Goal: Task Accomplishment & Management: Manage account settings

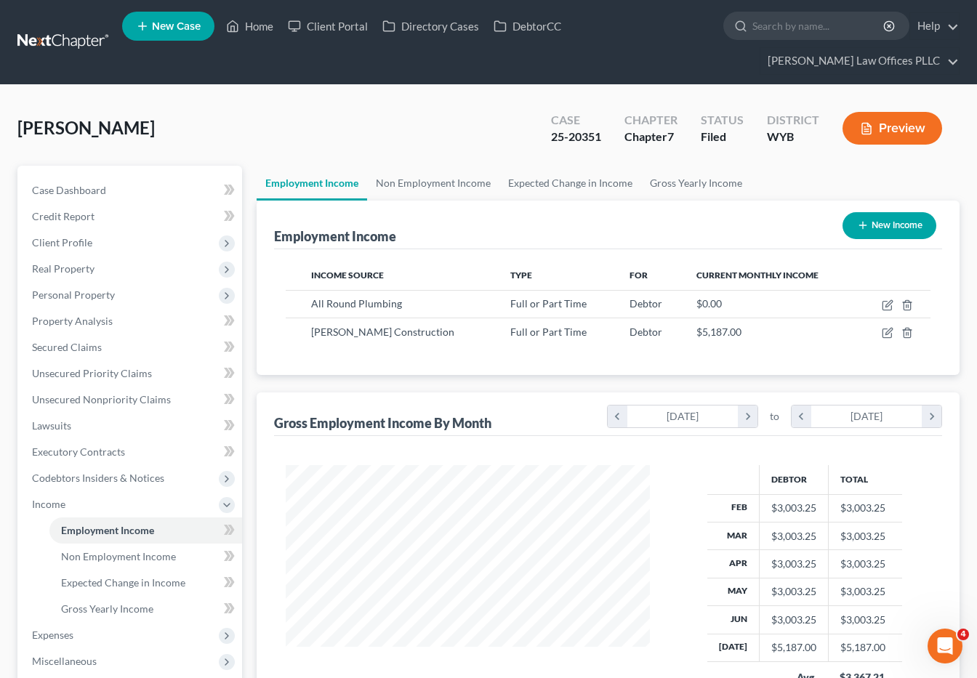
scroll to position [261, 393]
click at [262, 24] on link "Home" at bounding box center [250, 26] width 62 height 26
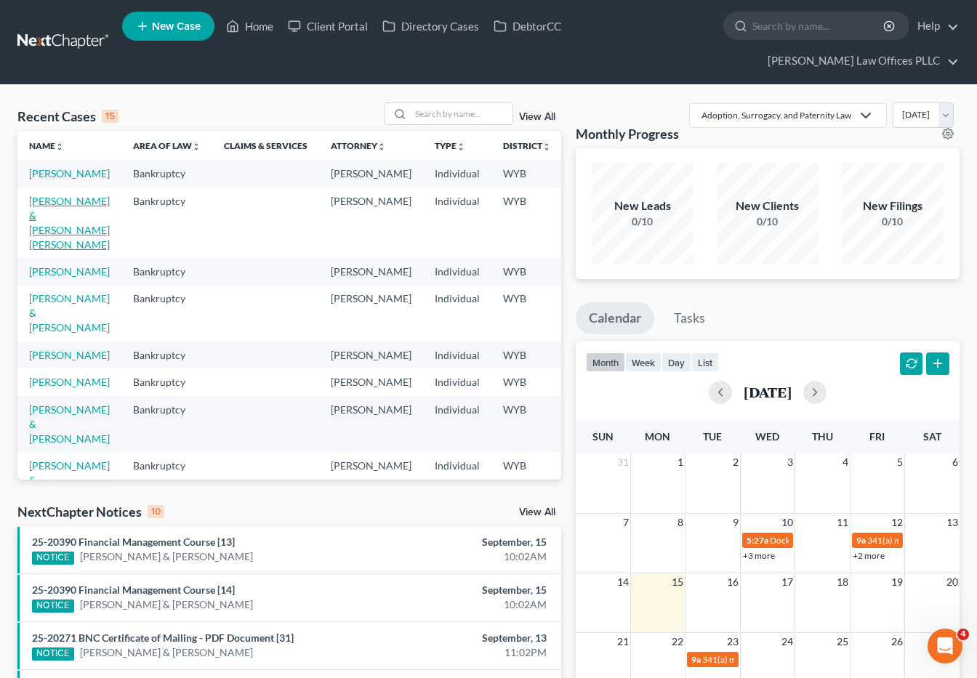
click at [46, 207] on link "Echeverria, Aristeo & Babbitt Echeverria, Olivia" at bounding box center [69, 223] width 81 height 56
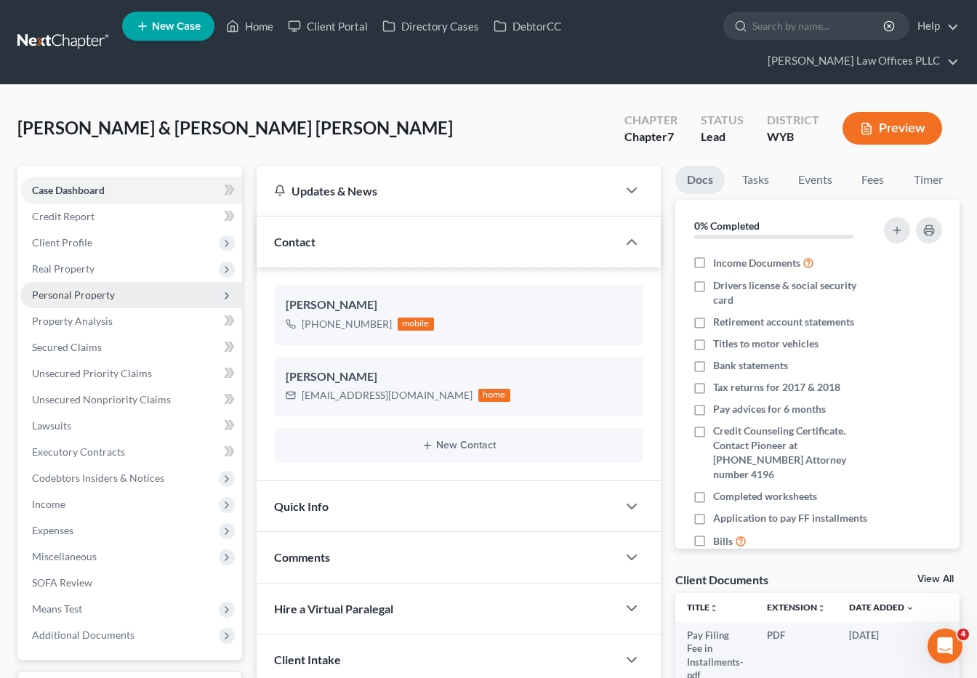
click at [111, 288] on span "Personal Property" at bounding box center [73, 294] width 83 height 12
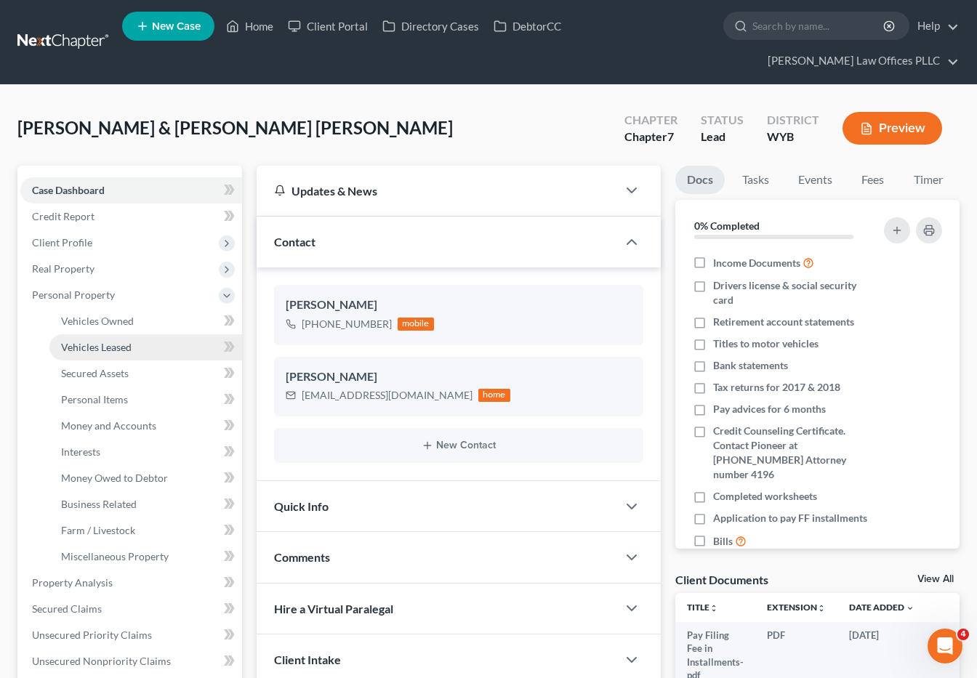
click at [92, 341] on span "Vehicles Leased" at bounding box center [96, 347] width 70 height 12
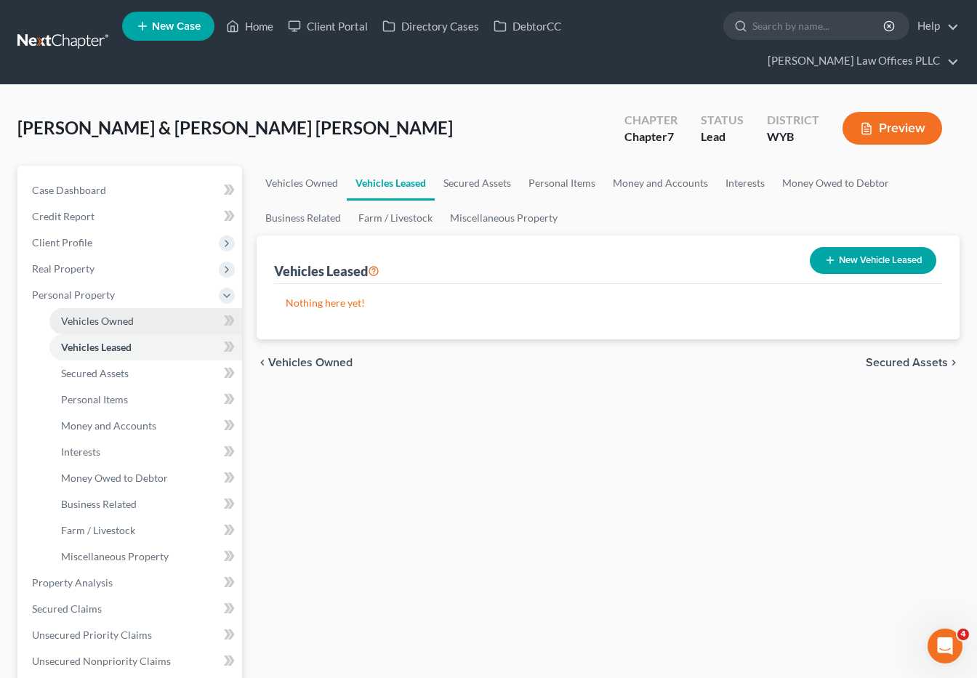
click at [108, 315] on span "Vehicles Owned" at bounding box center [97, 321] width 73 height 12
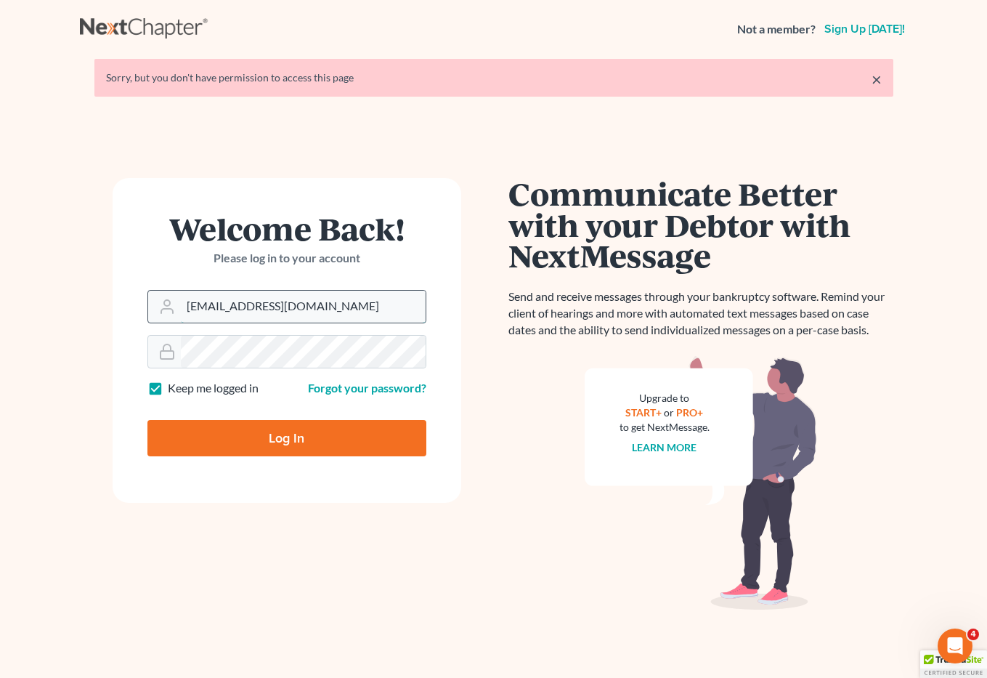
click at [337, 306] on input "brittcostomarnold@gmail.com" at bounding box center [303, 307] width 245 height 32
drag, startPoint x: 356, startPoint y: 306, endPoint x: 131, endPoint y: 307, distance: 225.3
click at [131, 307] on form "Welcome Back! Please log in to your account Email Address brittcostomarnold@gma…" at bounding box center [287, 340] width 349 height 325
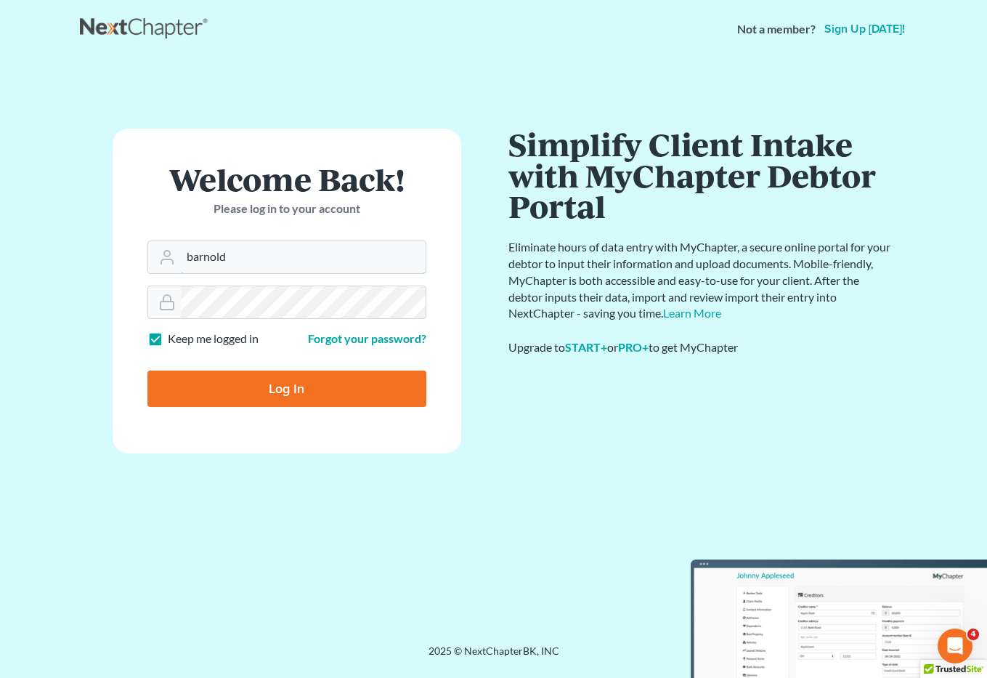
type input "barnold@arnoldlawoffices.com"
click at [120, 312] on form "Welcome Back! Please log in to your account Email Address barnold@arnoldlawoffi…" at bounding box center [287, 291] width 349 height 325
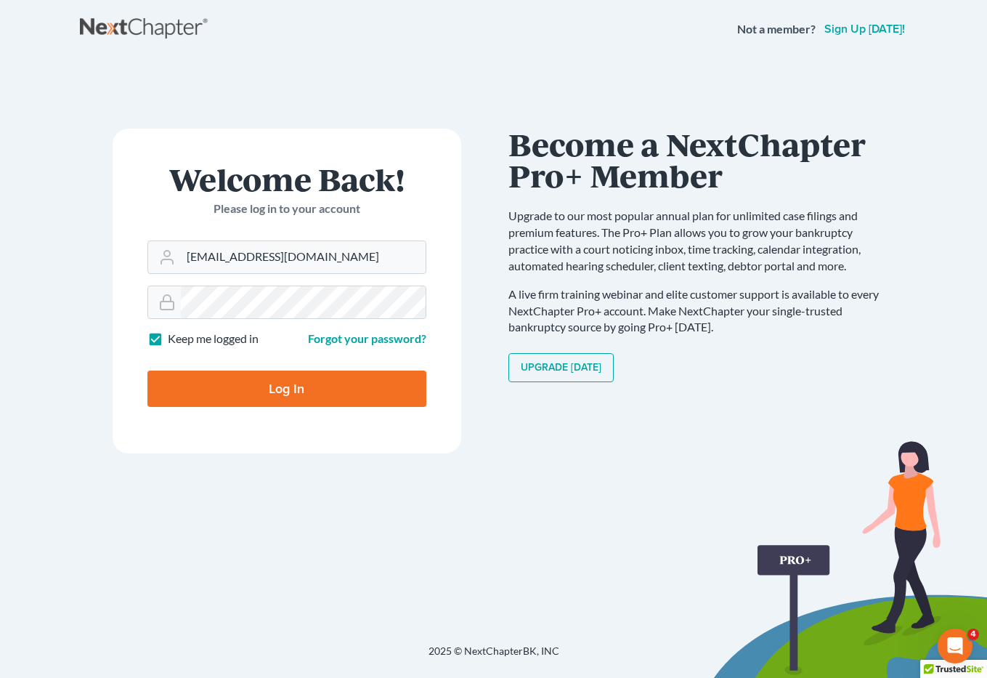
click at [216, 388] on input "Log In" at bounding box center [287, 389] width 279 height 36
type input "Thinking..."
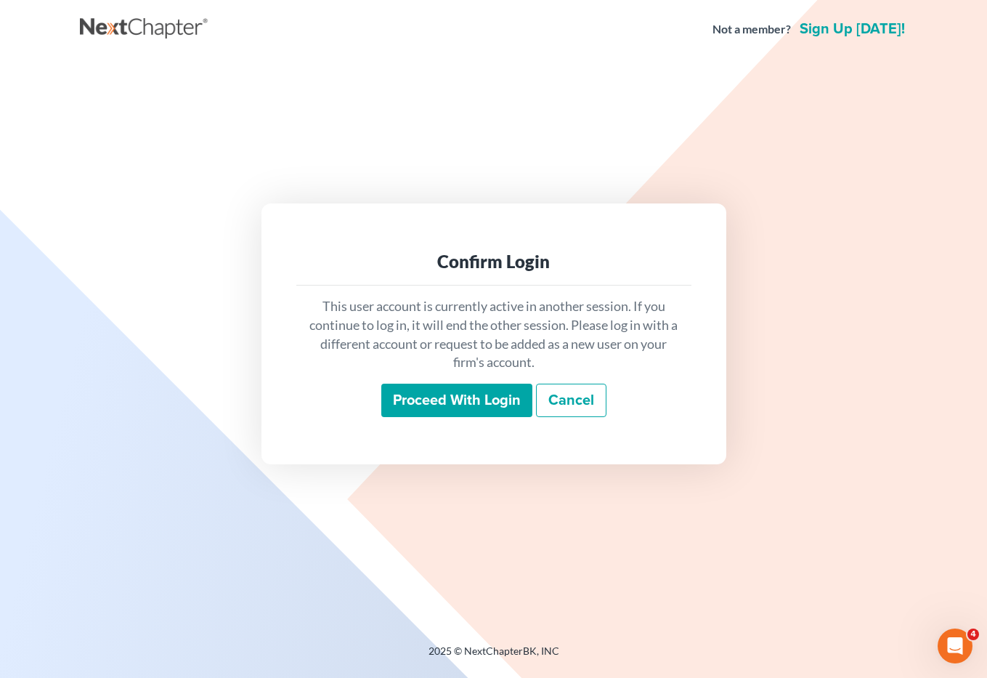
click at [475, 400] on input "Proceed with login" at bounding box center [456, 400] width 151 height 33
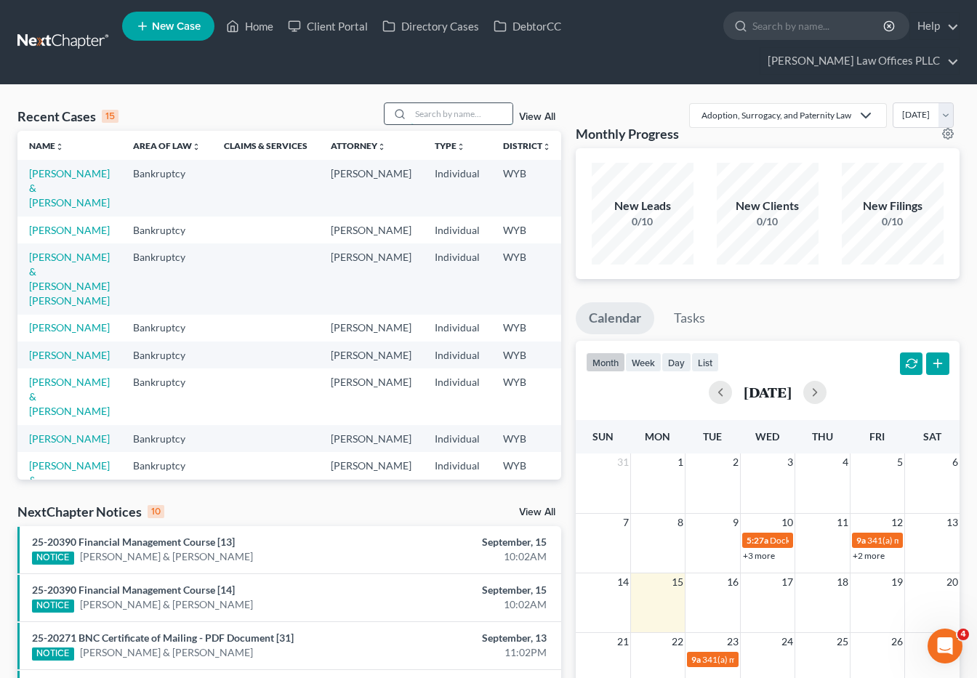
click at [427, 103] on input "search" at bounding box center [462, 113] width 102 height 21
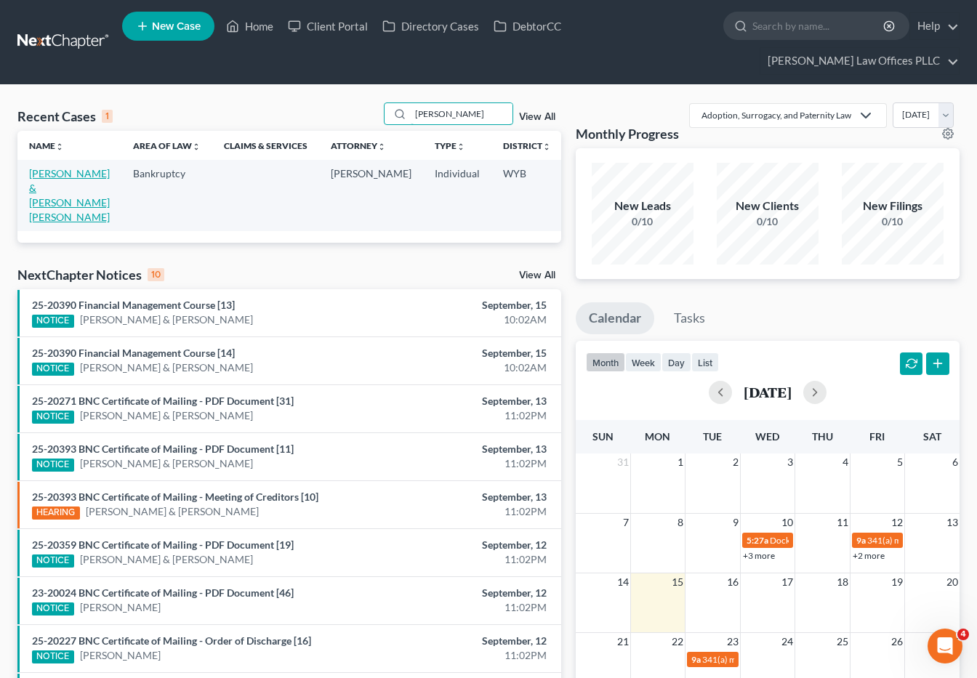
type input "Schwab"
click at [44, 167] on link "[PERSON_NAME] & [PERSON_NAME] [PERSON_NAME]" at bounding box center [69, 195] width 81 height 56
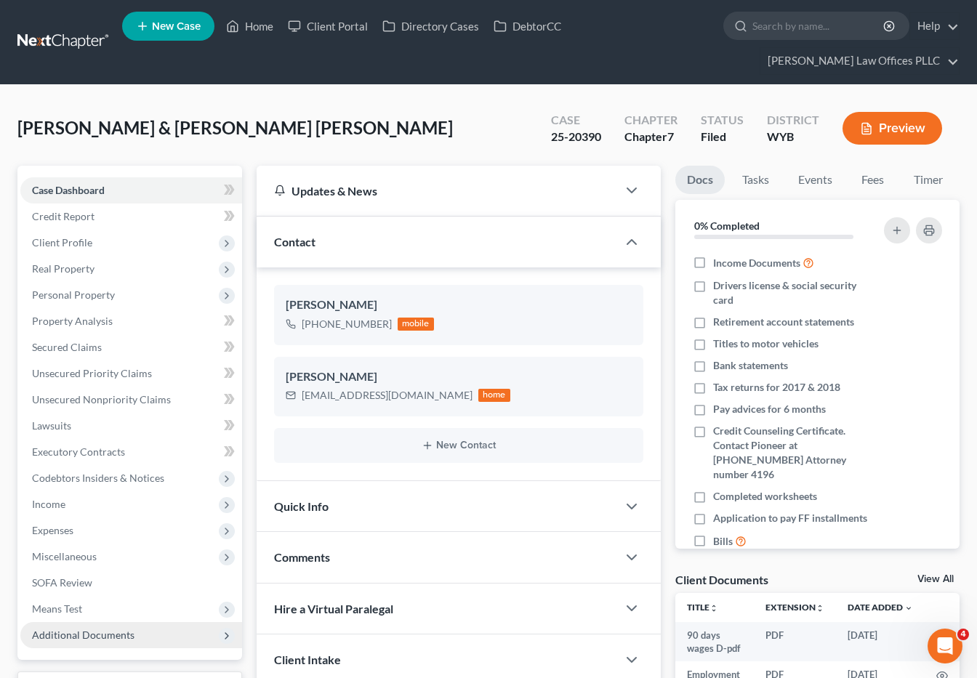
click at [80, 629] on span "Additional Documents" at bounding box center [83, 635] width 102 height 12
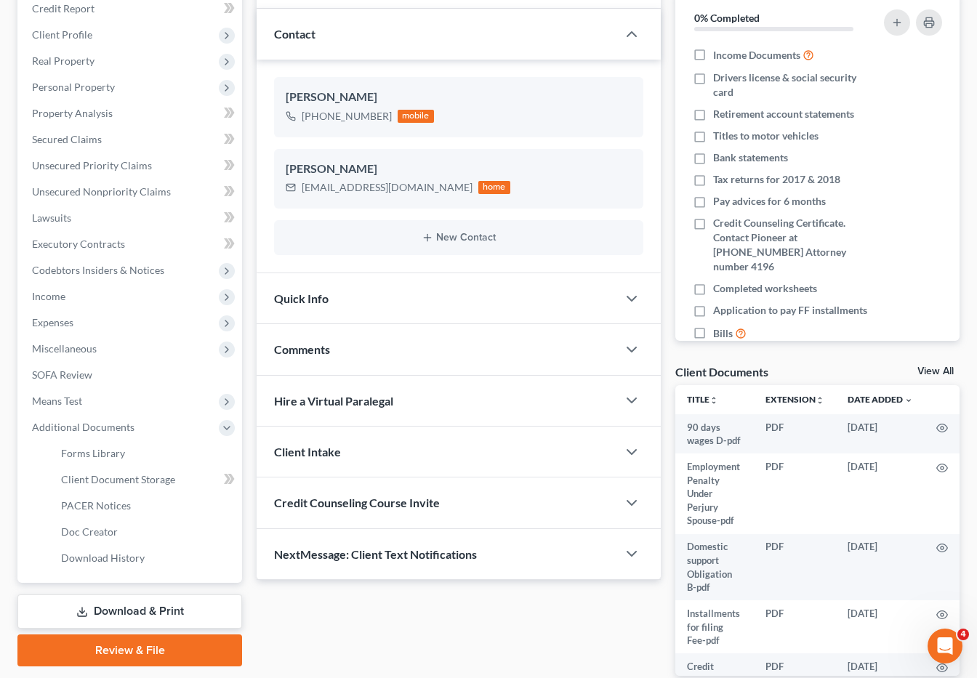
scroll to position [258, 0]
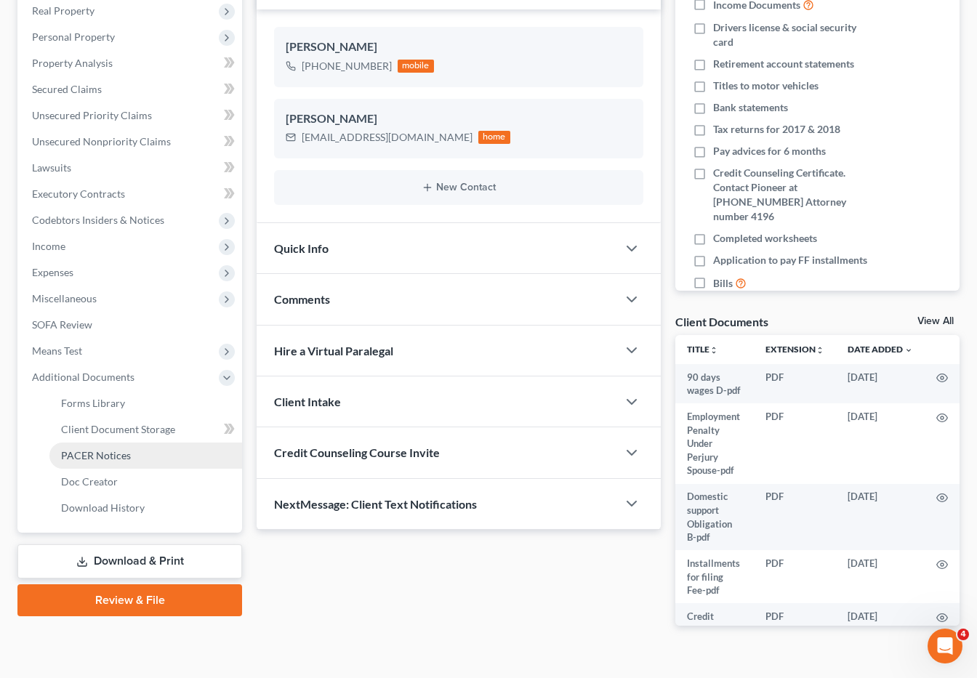
click at [110, 449] on span "PACER Notices" at bounding box center [96, 455] width 70 height 12
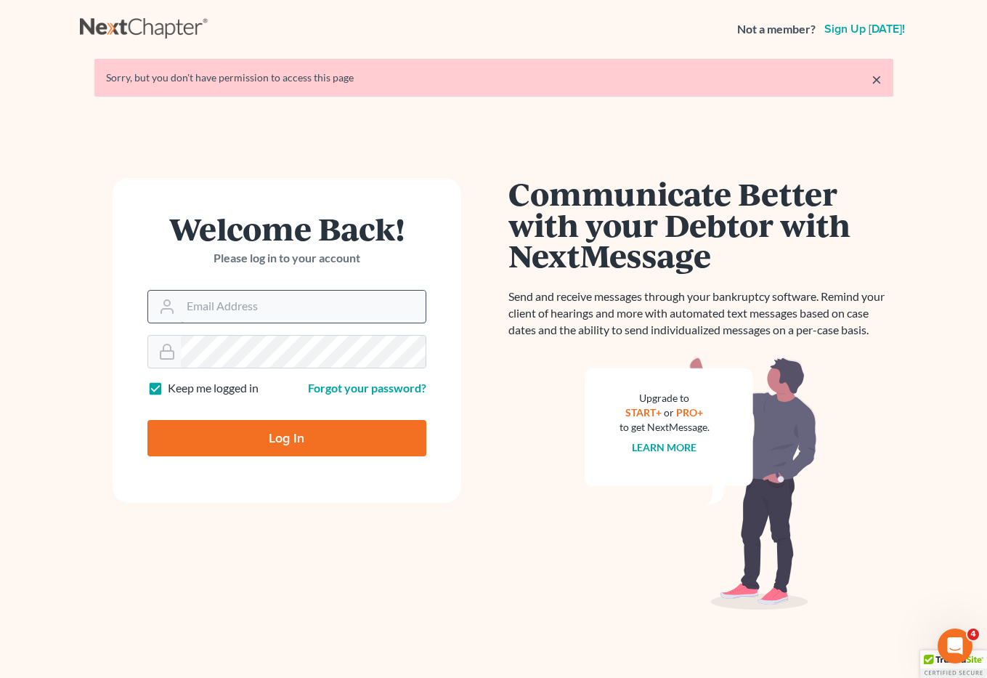
type input "[EMAIL_ADDRESS][DOMAIN_NAME]"
click at [346, 307] on input "brittcostomarnold@gmail.com" at bounding box center [303, 307] width 245 height 32
drag, startPoint x: 353, startPoint y: 308, endPoint x: 115, endPoint y: 312, distance: 238.4
click at [119, 307] on form "Welcome Back! Please log in to your account Email Address brittcostomarnold@gma…" at bounding box center [287, 340] width 349 height 325
click at [336, 307] on input "[EMAIL_ADDRESS][DOMAIN_NAME]" at bounding box center [303, 307] width 245 height 32
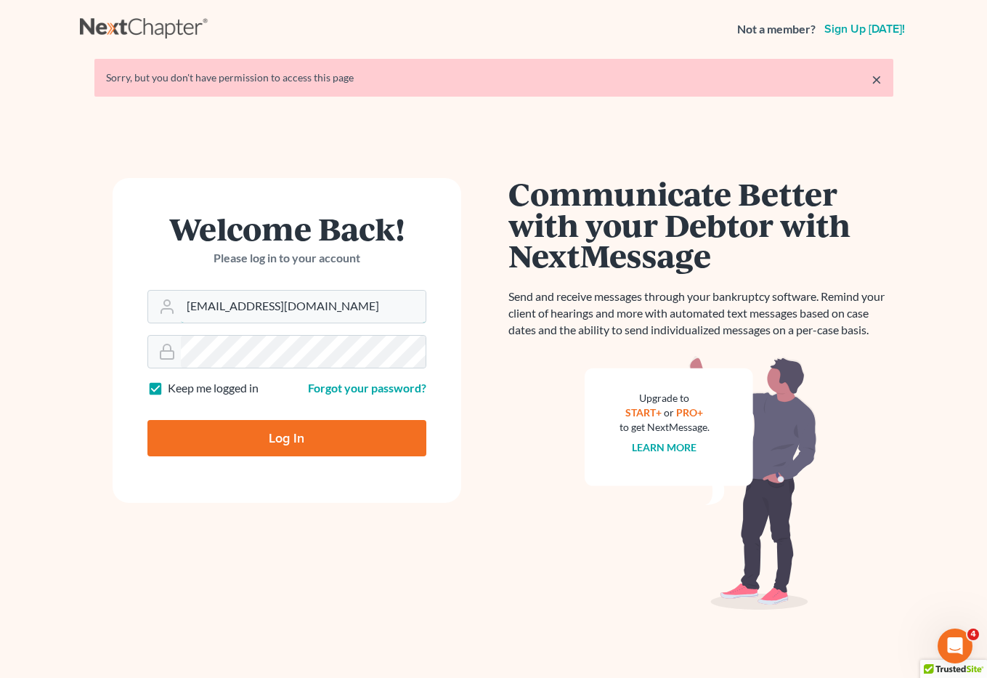
drag, startPoint x: 352, startPoint y: 307, endPoint x: 135, endPoint y: 299, distance: 216.7
click at [135, 299] on form "Welcome Back! Please log in to your account Email Address [EMAIL_ADDRESS][DOMAI…" at bounding box center [287, 340] width 349 height 325
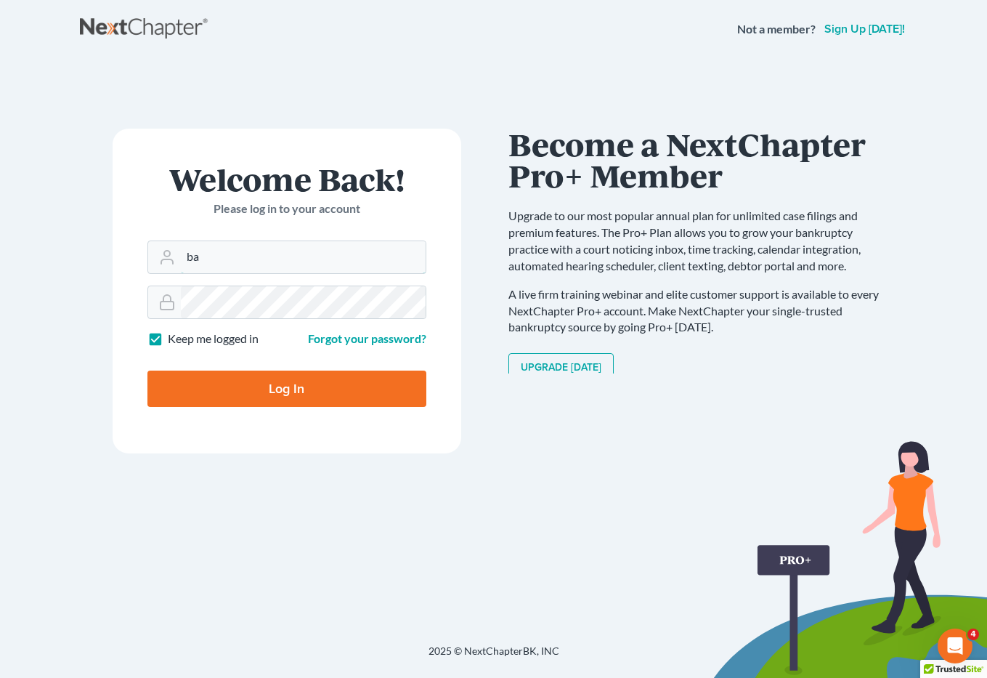
type input "[EMAIL_ADDRESS][DOMAIN_NAME]"
click at [174, 304] on div at bounding box center [287, 302] width 279 height 33
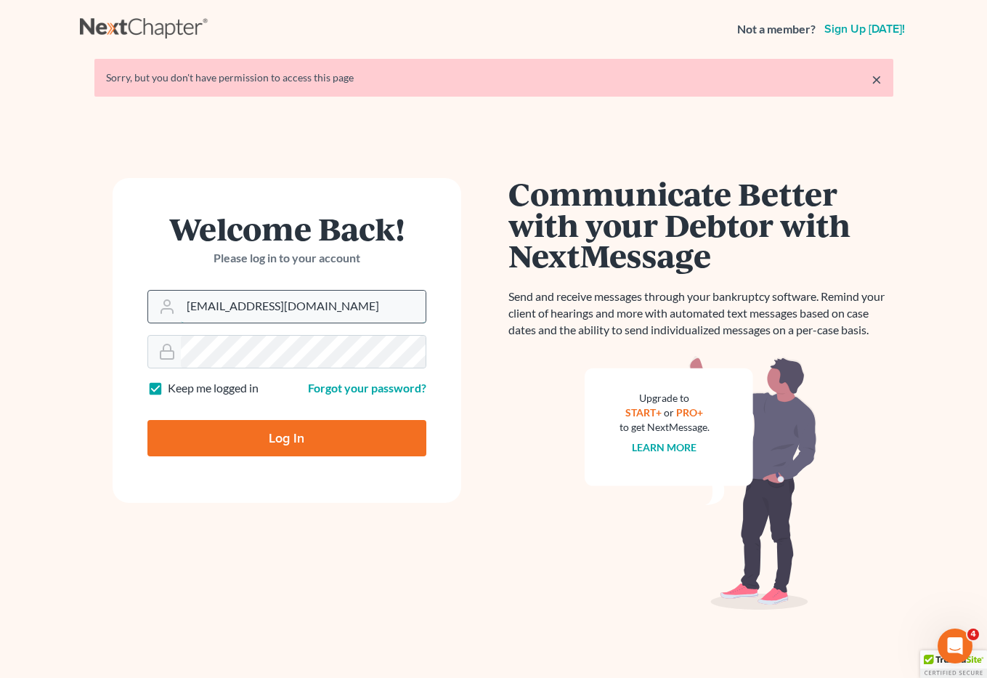
click at [326, 304] on input "[EMAIL_ADDRESS][DOMAIN_NAME]" at bounding box center [303, 307] width 245 height 32
drag, startPoint x: 352, startPoint y: 308, endPoint x: 158, endPoint y: 315, distance: 193.4
click at [158, 315] on div "[EMAIL_ADDRESS][DOMAIN_NAME]" at bounding box center [287, 306] width 279 height 33
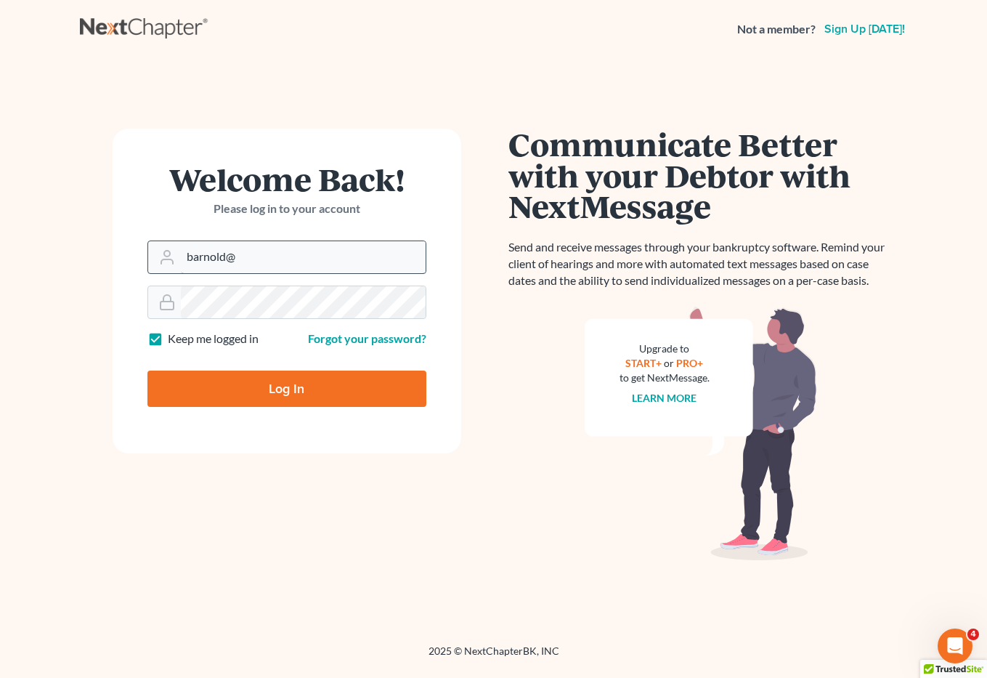
type input "[EMAIL_ADDRESS][DOMAIN_NAME]"
click at [152, 309] on div at bounding box center [287, 302] width 279 height 33
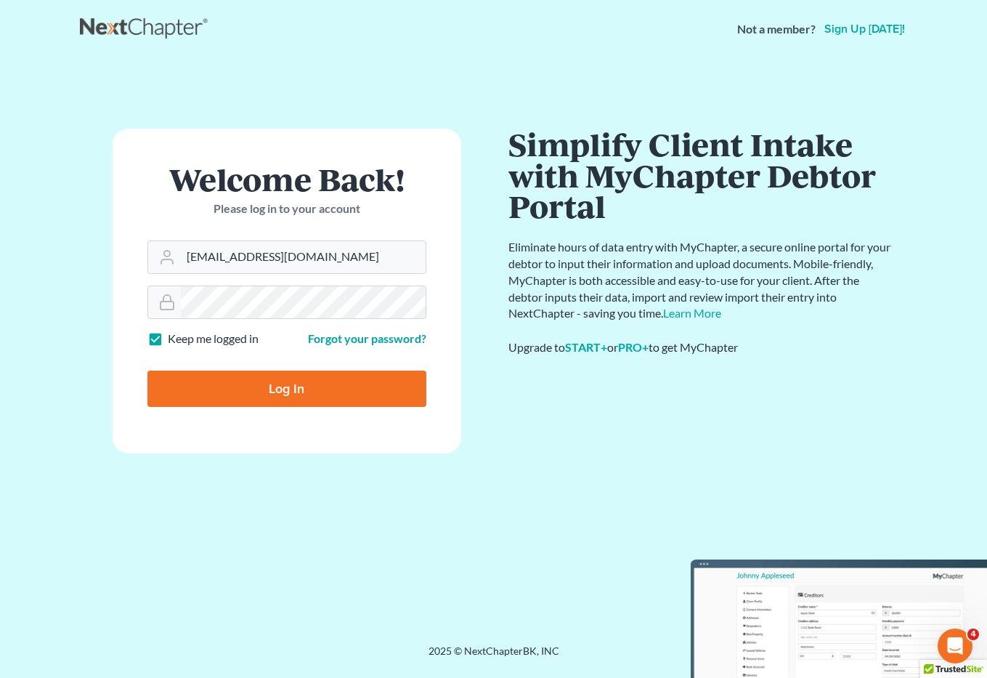
click at [230, 385] on input "Log In" at bounding box center [287, 389] width 279 height 36
type input "Thinking..."
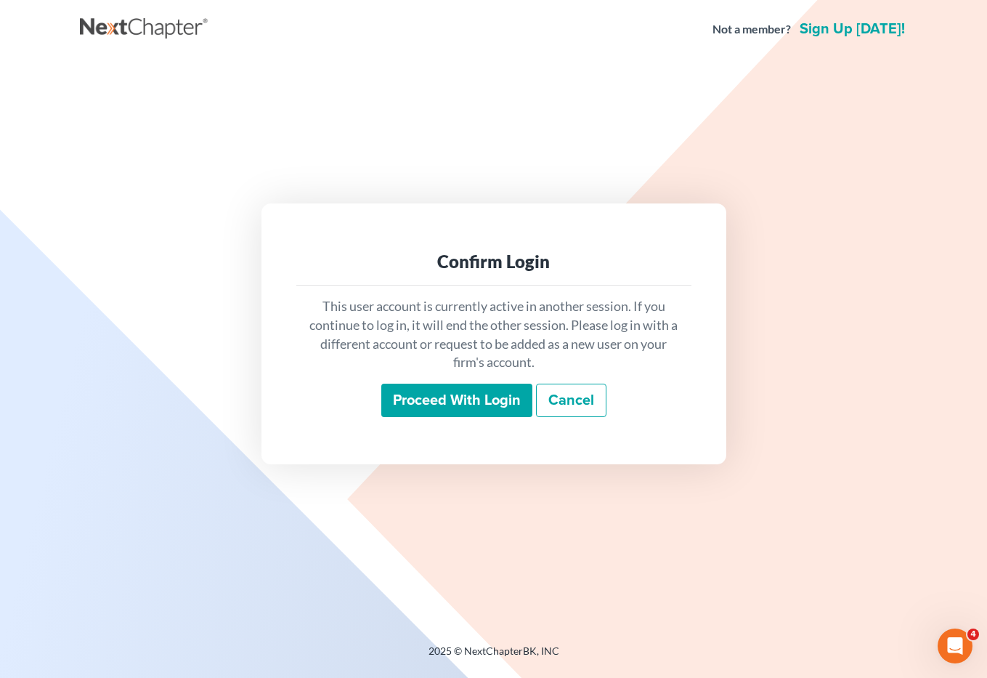
click at [474, 396] on input "Proceed with login" at bounding box center [456, 400] width 151 height 33
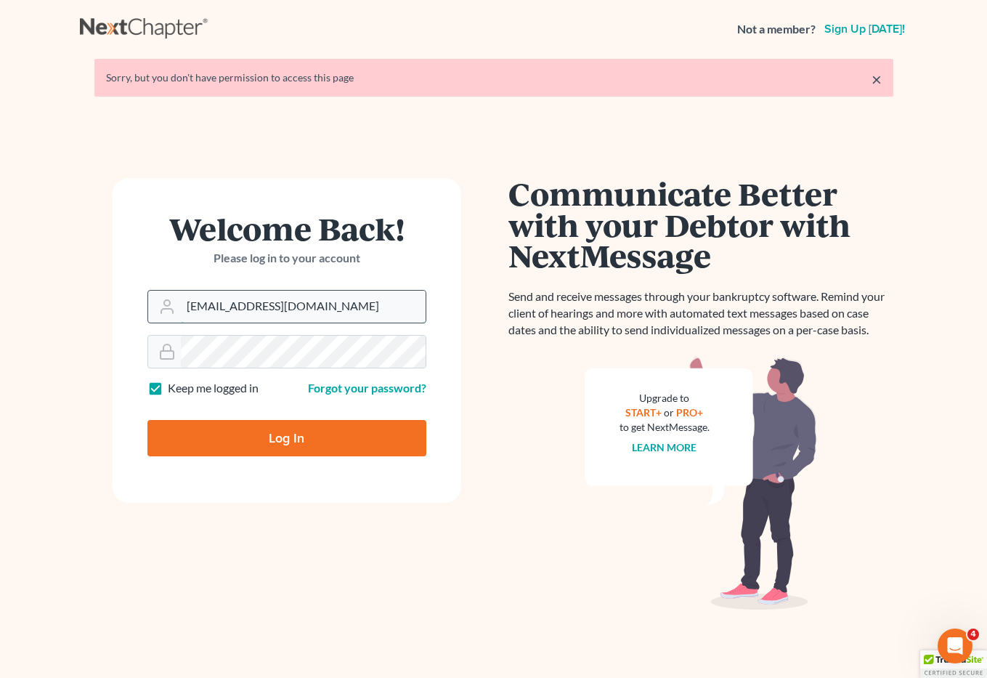
click at [354, 305] on input "[EMAIL_ADDRESS][DOMAIN_NAME]" at bounding box center [303, 307] width 245 height 32
drag, startPoint x: 354, startPoint y: 305, endPoint x: 156, endPoint y: 301, distance: 197.7
click at [156, 301] on div "[EMAIL_ADDRESS][DOMAIN_NAME]" at bounding box center [287, 306] width 279 height 33
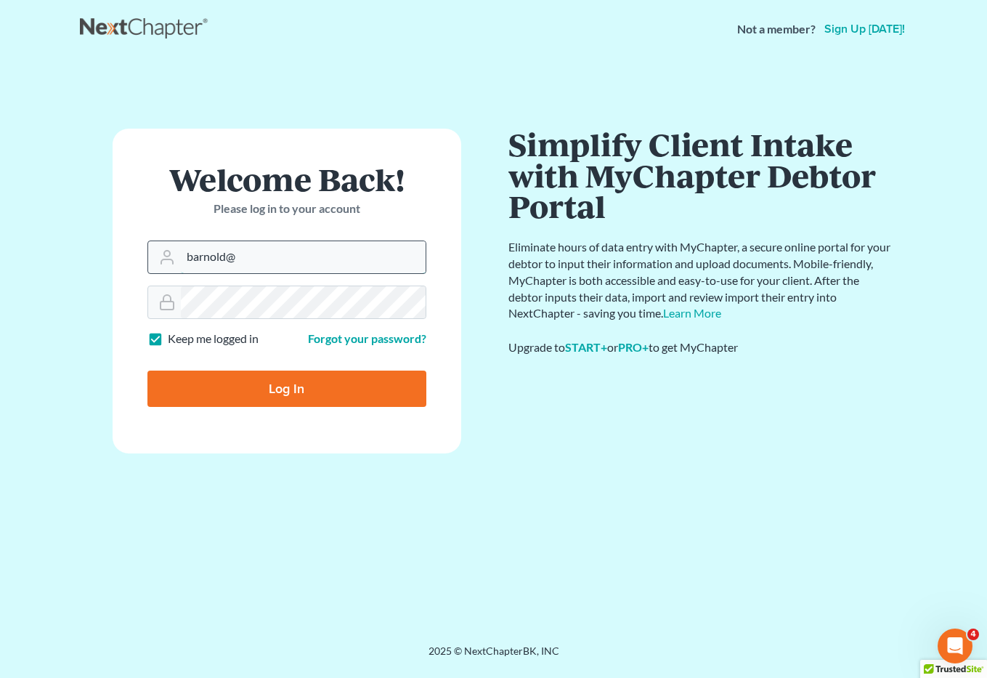
type input "[EMAIL_ADDRESS][DOMAIN_NAME]"
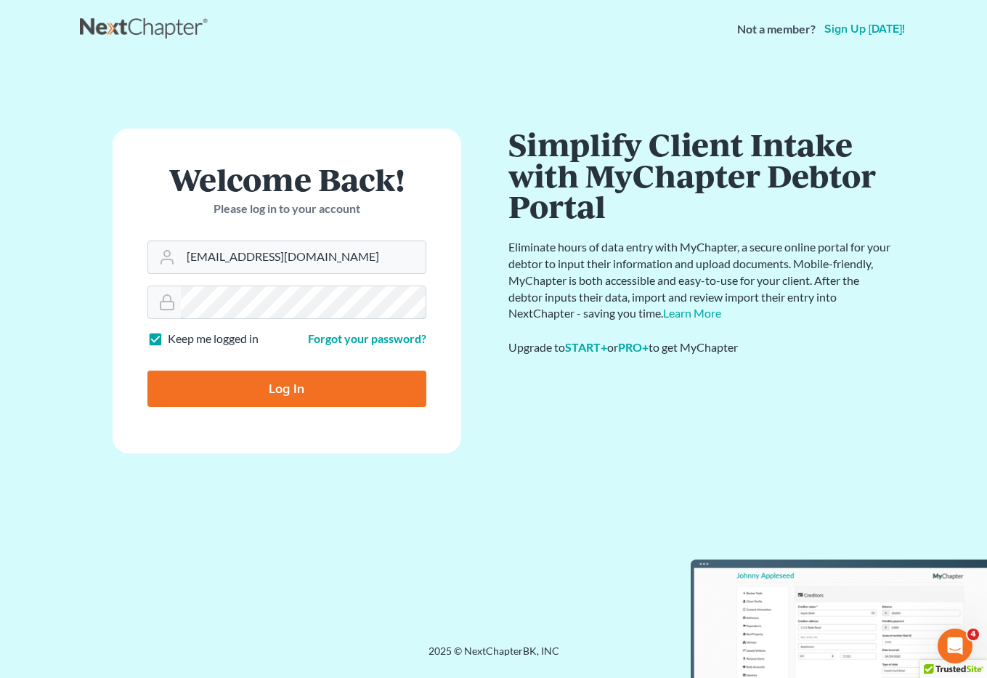
click at [132, 311] on form "Welcome Back! Please log in to your account Email Address [EMAIL_ADDRESS][DOMAI…" at bounding box center [287, 291] width 349 height 325
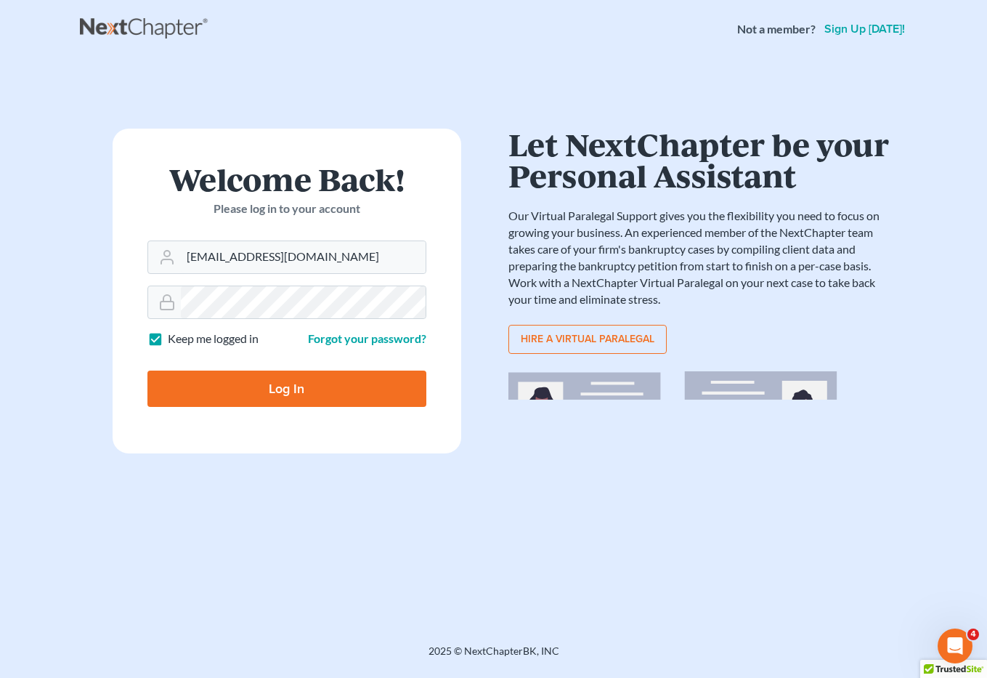
click at [216, 389] on input "Log In" at bounding box center [287, 389] width 279 height 36
type input "Thinking..."
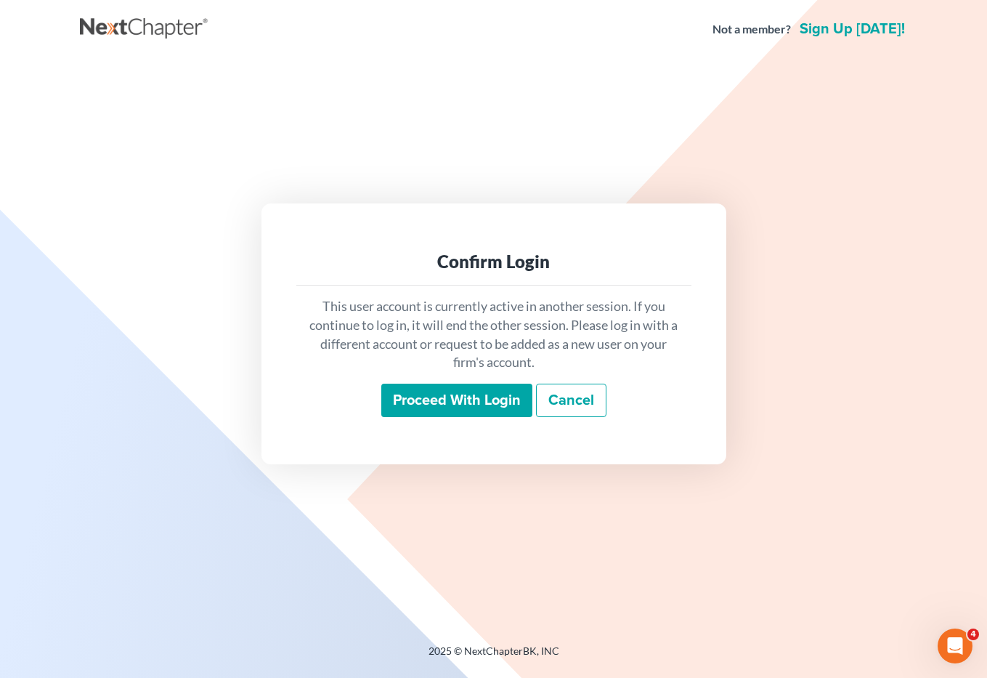
click at [487, 392] on input "Proceed with login" at bounding box center [456, 400] width 151 height 33
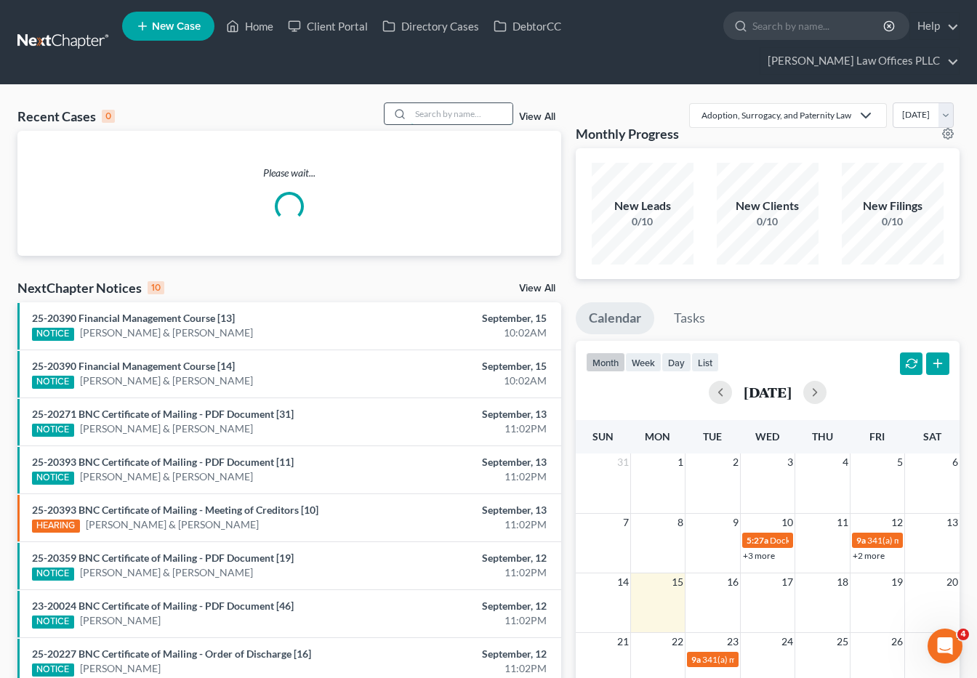
click at [416, 103] on input "search" at bounding box center [462, 113] width 102 height 21
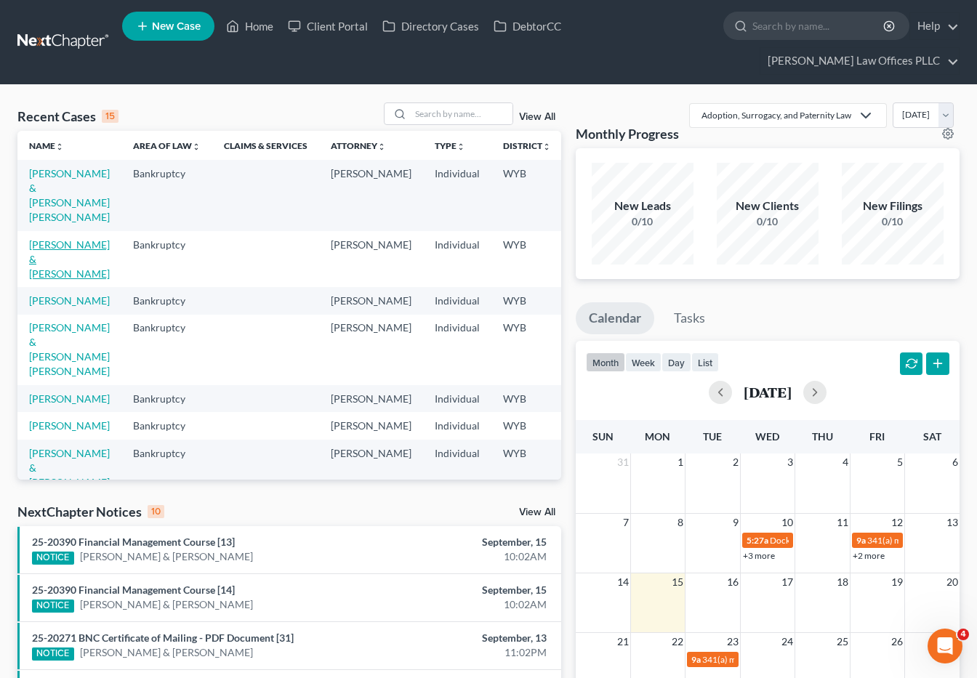
click at [62, 241] on link "[PERSON_NAME] & [PERSON_NAME]" at bounding box center [69, 258] width 81 height 41
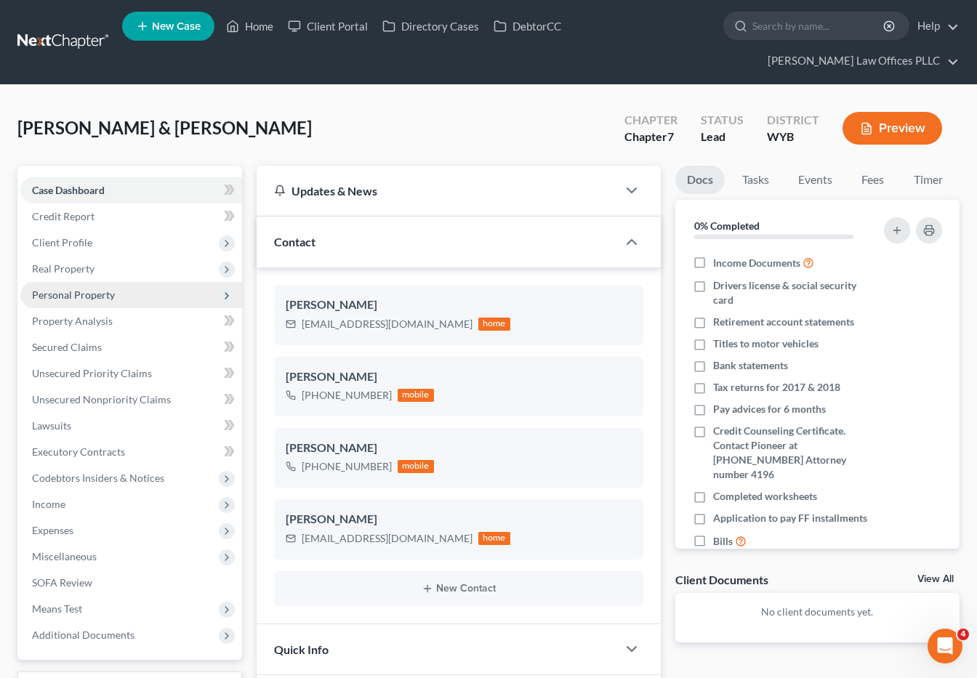
click at [74, 288] on span "Personal Property" at bounding box center [73, 294] width 83 height 12
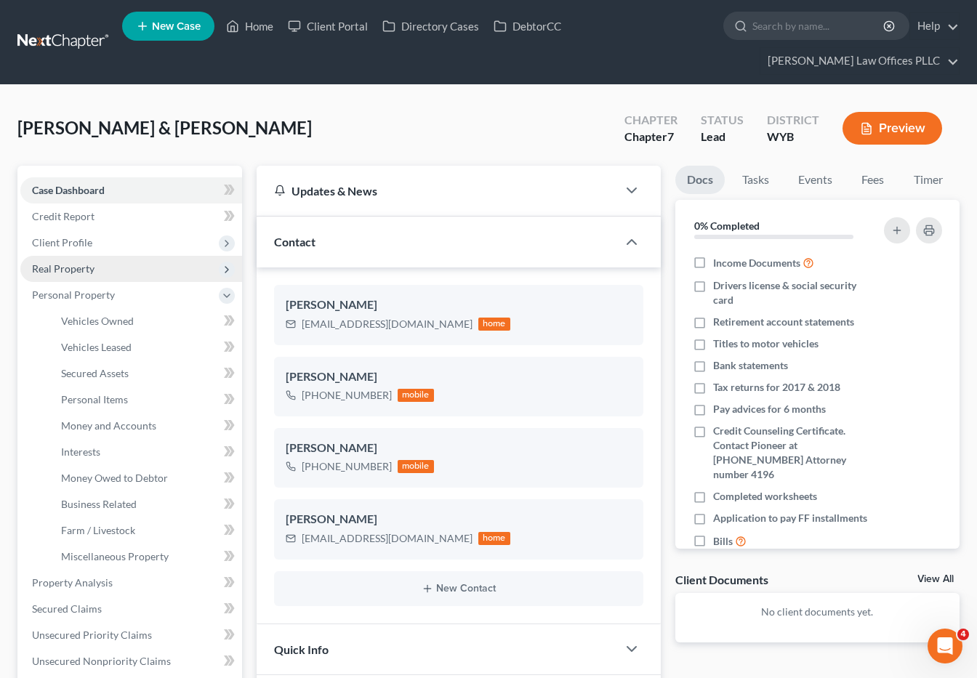
click at [73, 262] on span "Real Property" at bounding box center [63, 268] width 62 height 12
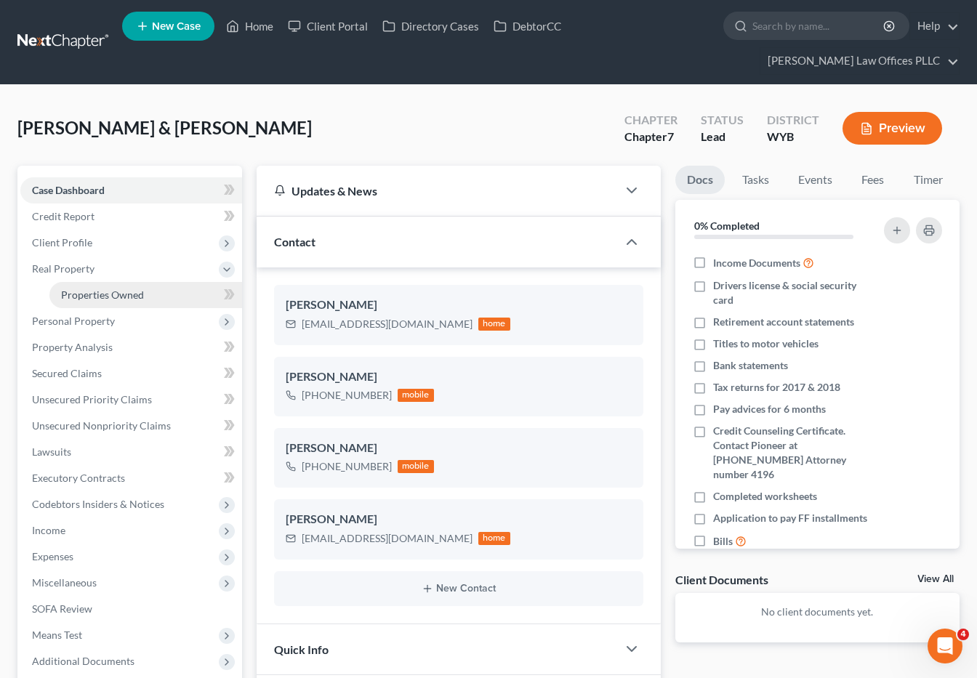
click at [109, 288] on span "Properties Owned" at bounding box center [102, 294] width 83 height 12
